Goal: Find specific page/section

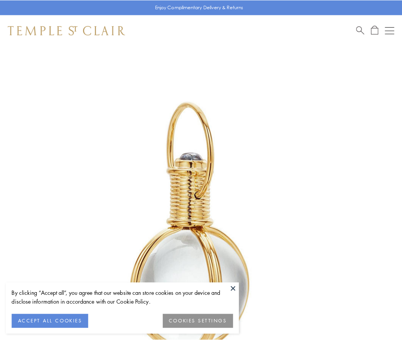
scroll to position [200, 0]
